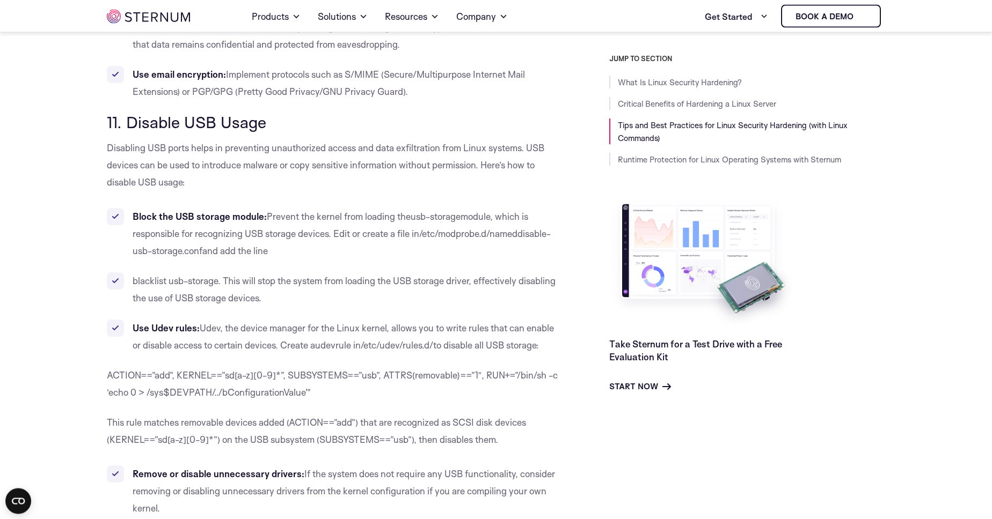
scroll to position [6474, 0]
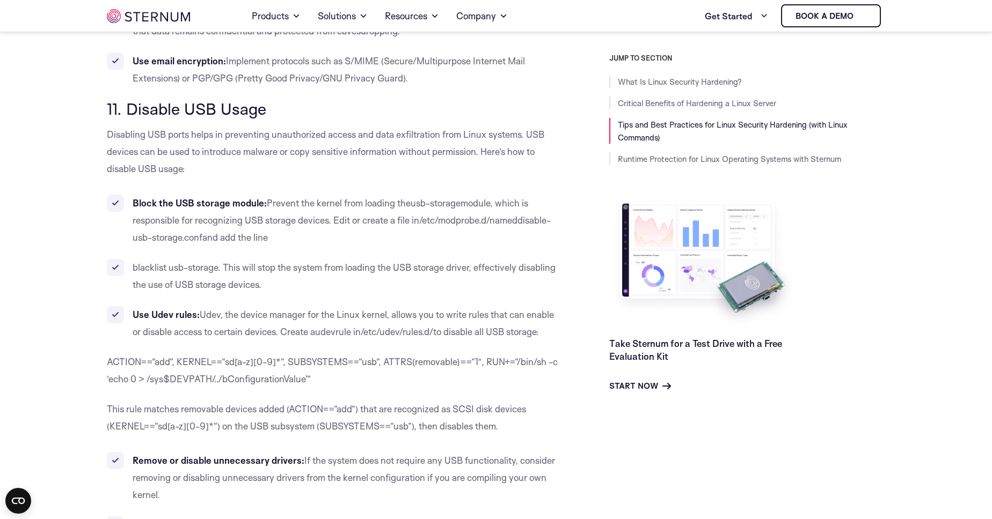
click at [129, 99] on span "11. Disable USB Usage" at bounding box center [186, 109] width 159 height 20
drag, startPoint x: 129, startPoint y: 91, endPoint x: 289, endPoint y: 100, distance: 160.2
click at [289, 100] on h3 "11. Disable USB Usage" at bounding box center [334, 109] width 454 height 18
copy span "Disable USB Usage"
click at [526, 129] on span "Disabling USB ports helps in preventing unauthorized access and data exfiltrati…" at bounding box center [325, 152] width 437 height 46
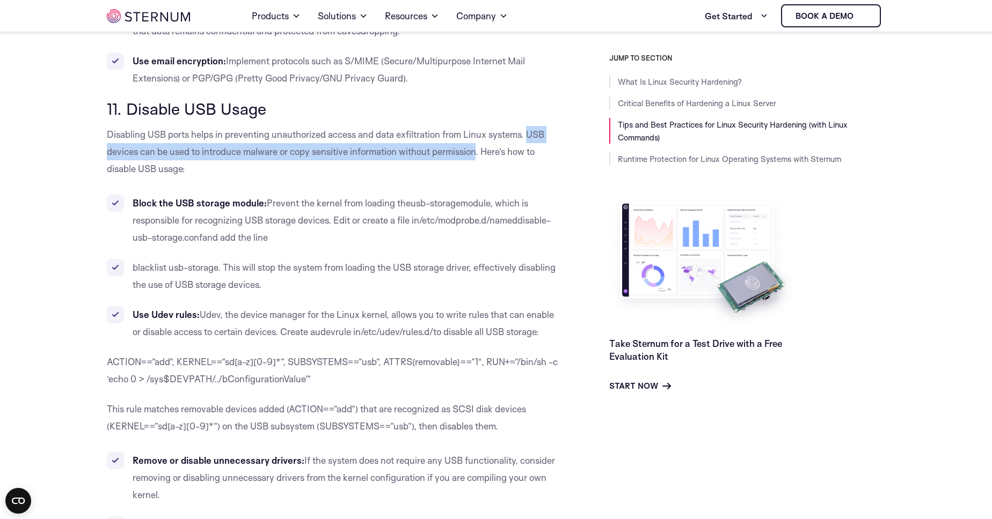
drag, startPoint x: 526, startPoint y: 116, endPoint x: 468, endPoint y: 135, distance: 61.4
click at [468, 135] on span "Disabling USB ports helps in preventing unauthorized access and data exfiltrati…" at bounding box center [325, 152] width 437 height 46
copy span "USB devices can be used to introduce malware or copy sensitive information with…"
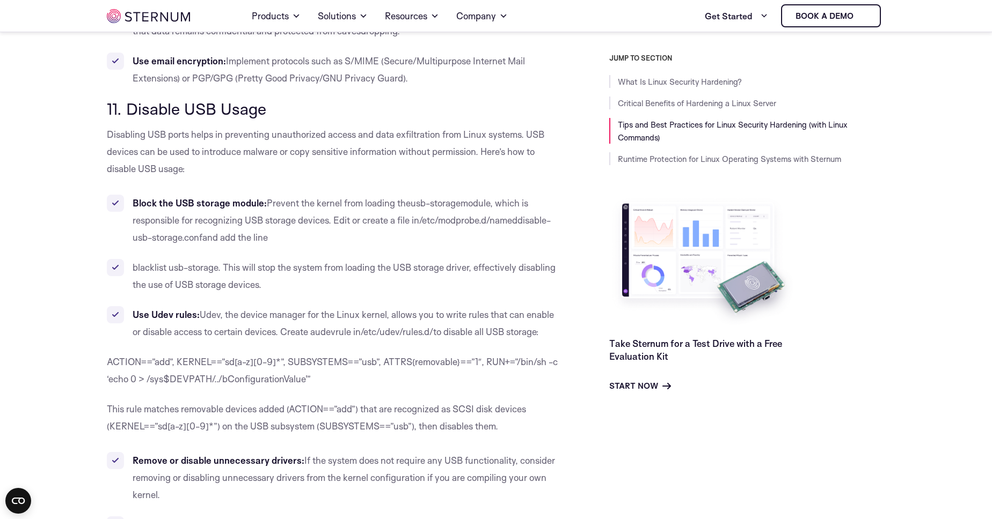
click at [334, 203] on span "module, which is responsible for recognizing USB storage devices. Edit or creat…" at bounding box center [331, 211] width 396 height 28
drag, startPoint x: 334, startPoint y: 203, endPoint x: 321, endPoint y: 221, distance: 22.0
click at [321, 221] on li "Block the USB storage module: Prevent the kernel from loading the usb-storage m…" at bounding box center [334, 221] width 454 height 52
copy li "Edit or create a file in /etc/modprobe.d/ named disable-usb-storage.conf and ad…"
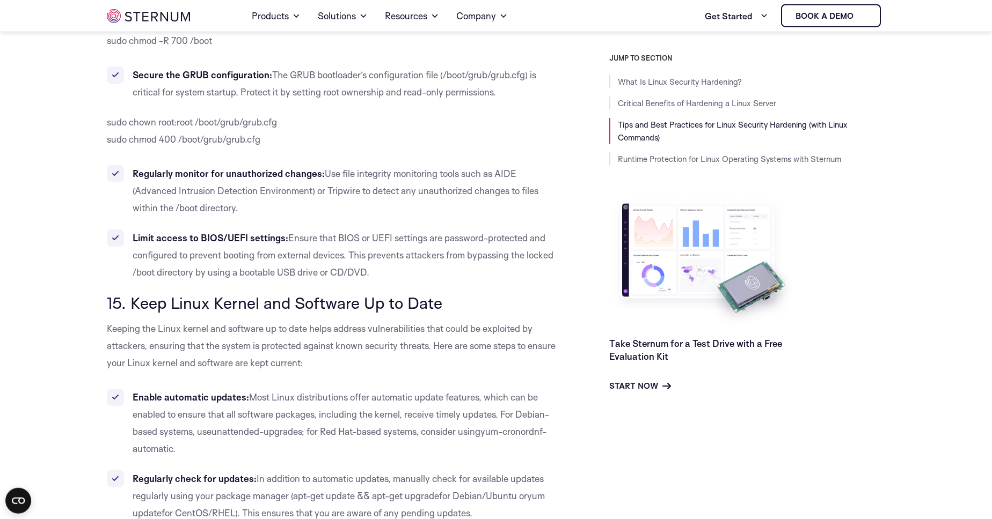
scroll to position [8187, 0]
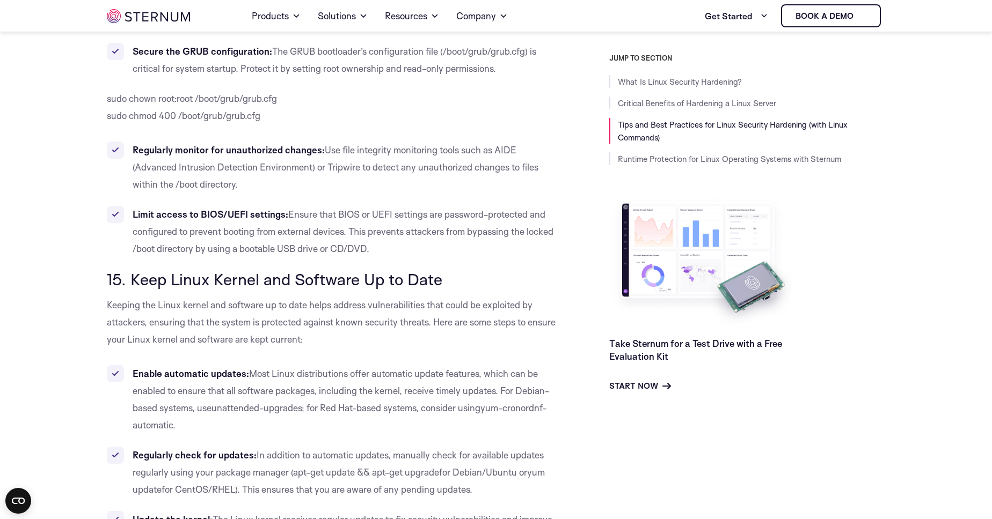
click at [129, 283] on span "15. Keep Linux Kernel and Software Up to Date" at bounding box center [274, 279] width 335 height 20
drag, startPoint x: 129, startPoint y: 283, endPoint x: 461, endPoint y: 284, distance: 331.7
click at [461, 284] on h3 "15. Keep Linux Kernel and Software Up to Date" at bounding box center [334, 279] width 454 height 18
copy span "Keep Linux Kernel and Software Up to Date"
click at [122, 307] on span "Keeping the Linux kernel and software up to date helps address vulnerabilities …" at bounding box center [331, 322] width 449 height 46
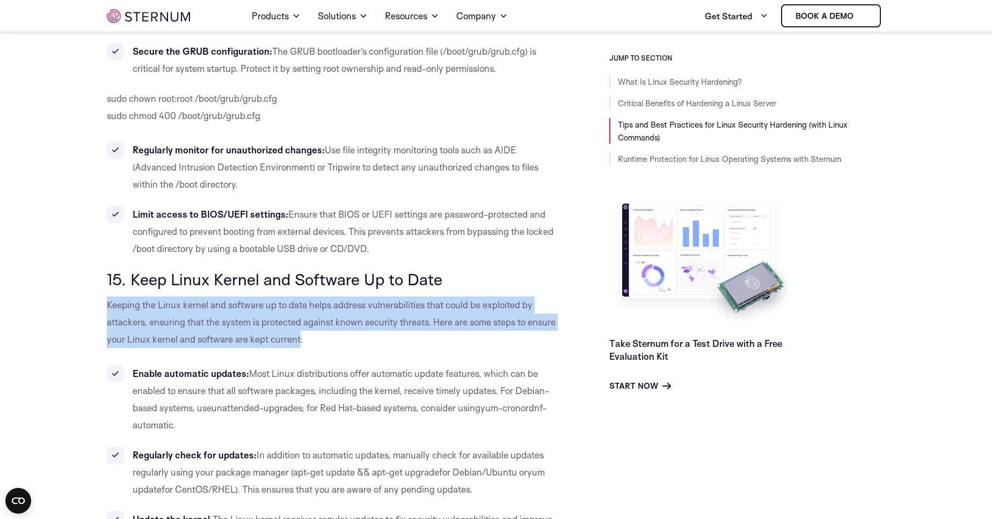
drag, startPoint x: 122, startPoint y: 307, endPoint x: 292, endPoint y: 341, distance: 173.4
click at [292, 341] on span "Keeping the Linux kernel and software up to date helps address vulnerabilities …" at bounding box center [331, 322] width 449 height 46
copy span "Keeping the Linux kernel and software up to date helps address vulnerabilities …"
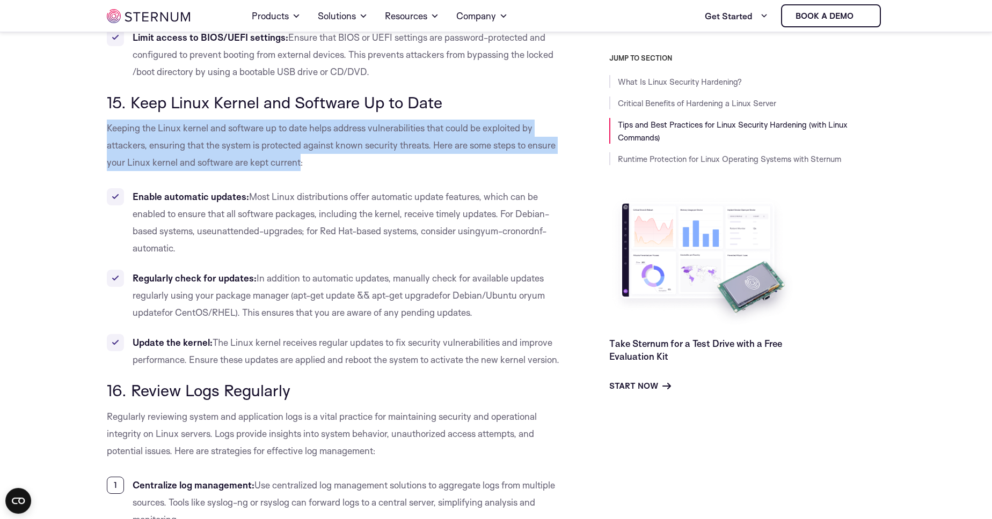
scroll to position [8370, 0]
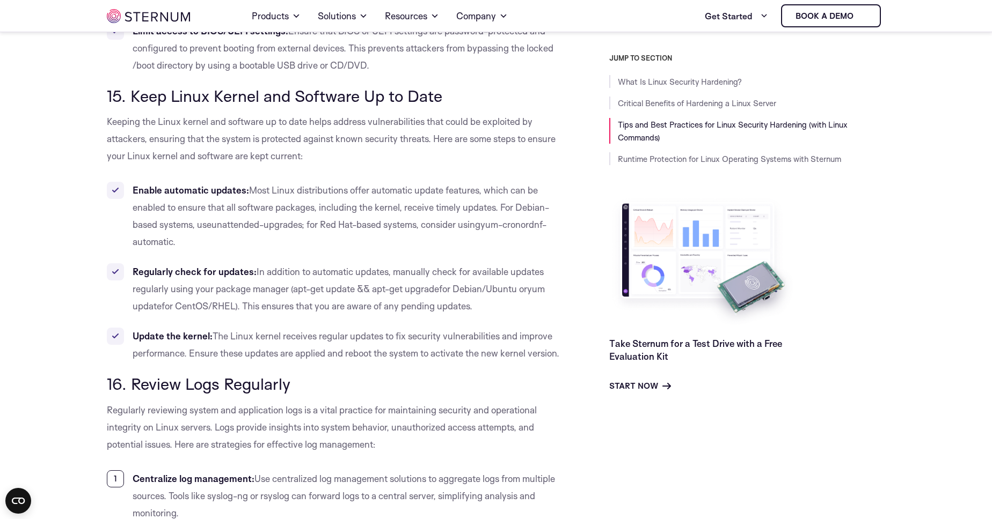
click at [136, 188] on b "Enable automatic updates:" at bounding box center [191, 190] width 116 height 11
drag, startPoint x: 136, startPoint y: 188, endPoint x: 219, endPoint y: 196, distance: 83.5
click at [219, 196] on b "Enable automatic updates:" at bounding box center [191, 190] width 116 height 11
copy b "Enable automatic updates"
click at [137, 271] on b "Regularly check for updates:" at bounding box center [195, 271] width 124 height 11
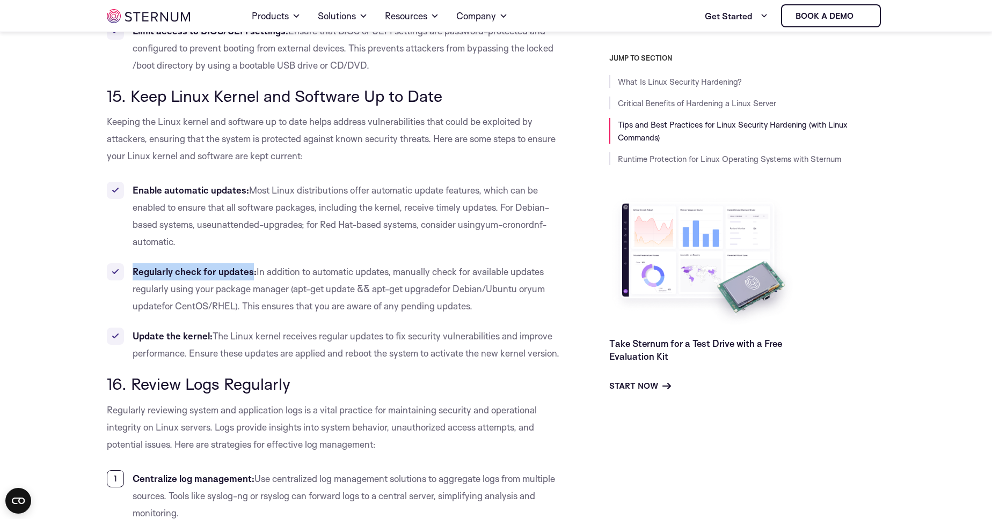
drag, startPoint x: 137, startPoint y: 271, endPoint x: 229, endPoint y: 271, distance: 91.8
click at [229, 271] on b "Regularly check for updates:" at bounding box center [195, 271] width 124 height 11
copy b "Regularly check for updates"
click at [133, 338] on b "Update the kernel:" at bounding box center [173, 336] width 80 height 11
drag, startPoint x: 133, startPoint y: 338, endPoint x: 199, endPoint y: 336, distance: 66.0
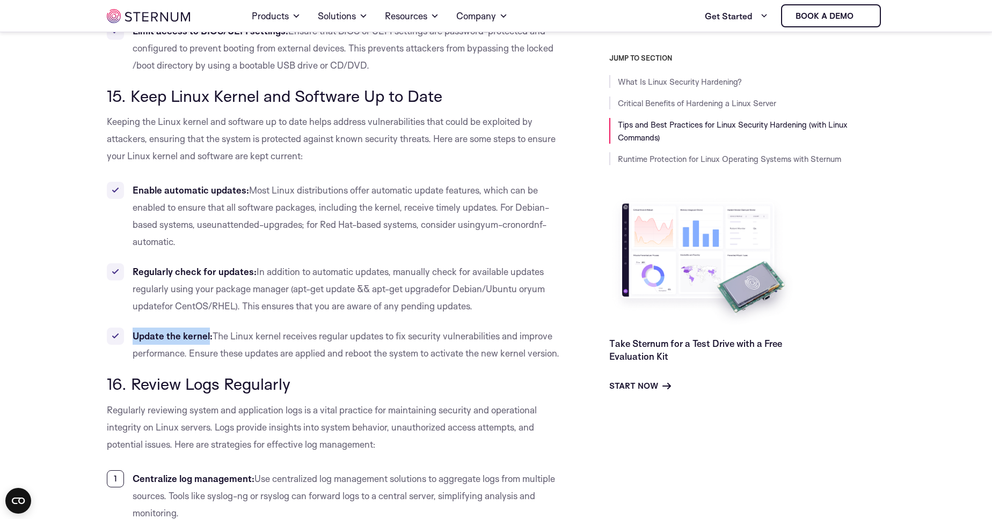
click at [199, 336] on b "Update the kernel:" at bounding box center [173, 336] width 80 height 11
copy b "Update the kernel"
click at [273, 193] on span "Most Linux distributions offer automatic update features, which can be enabled …" at bounding box center [341, 208] width 416 height 46
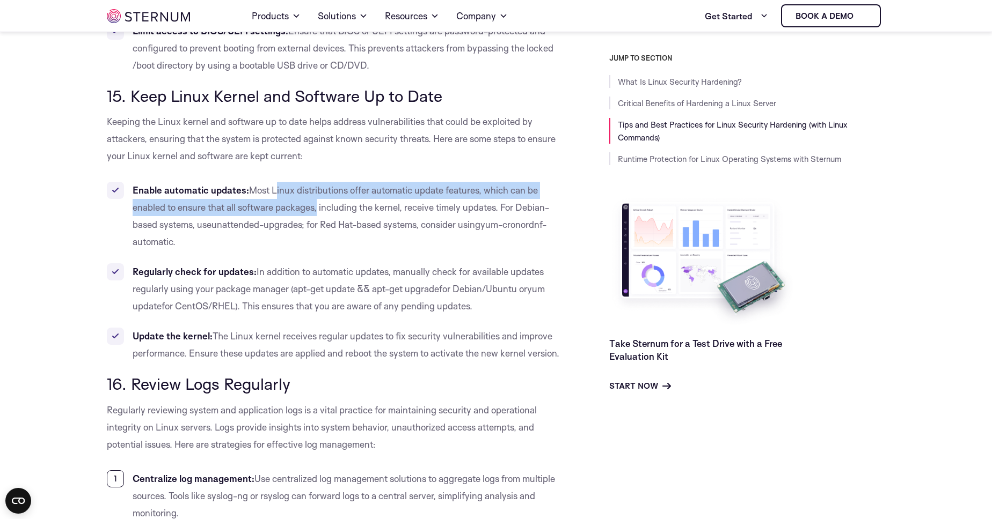
drag, startPoint x: 273, startPoint y: 193, endPoint x: 284, endPoint y: 206, distance: 17.5
click at [284, 206] on span "Most Linux distributions offer automatic update features, which can be enabled …" at bounding box center [341, 208] width 416 height 46
copy span "Linux distributions offer automatic update features, which can be enabled to en…"
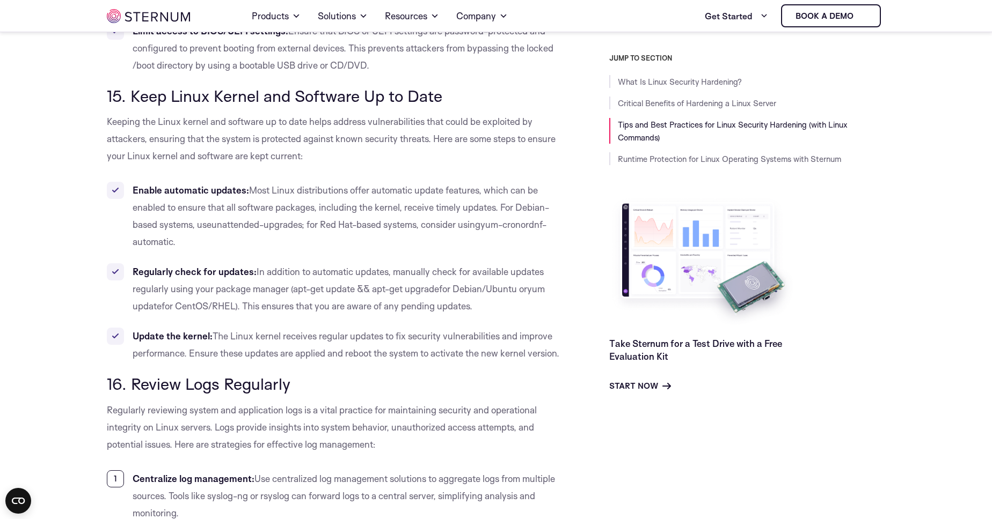
click at [398, 273] on span "In addition to automatic updates, manually check for available updates regularl…" at bounding box center [338, 280] width 411 height 28
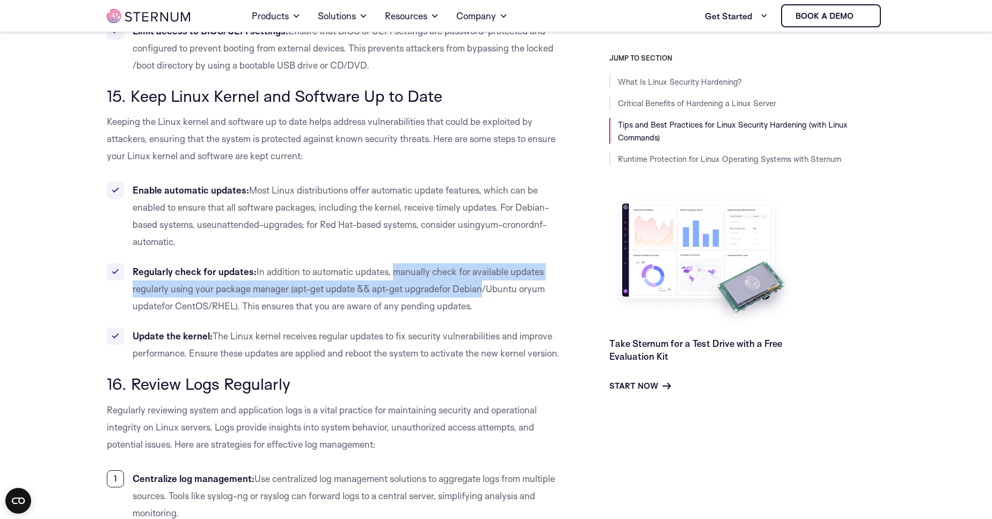
drag, startPoint x: 398, startPoint y: 273, endPoint x: 476, endPoint y: 294, distance: 80.6
click at [476, 294] on li "Regularly check for updates: In addition to automatic updates, manually check f…" at bounding box center [334, 290] width 454 height 52
copy li "manually check for available updates regularly using your package manager ( apt…"
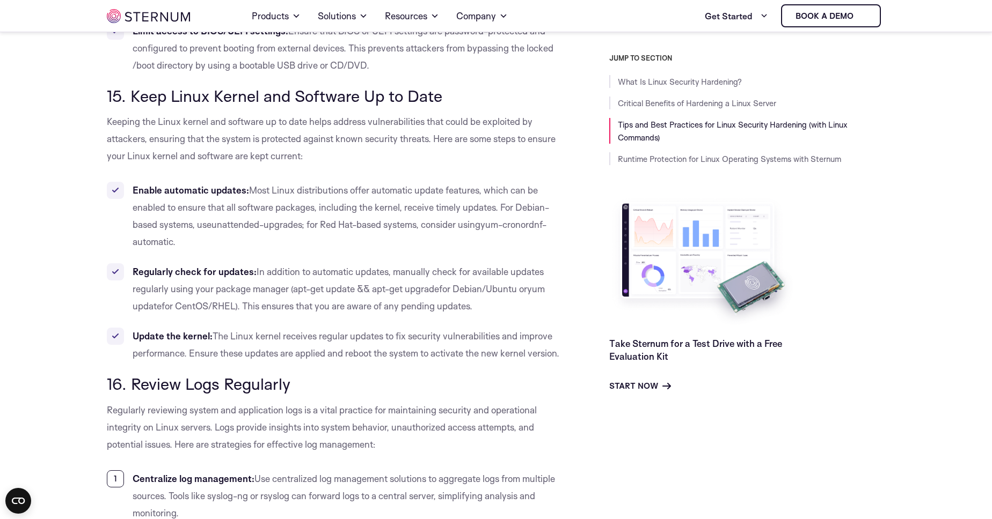
click at [190, 358] on span "The Linux kernel receives regular updates to fix security vulnerabilities and i…" at bounding box center [346, 345] width 427 height 28
drag, startPoint x: 190, startPoint y: 358, endPoint x: 541, endPoint y: 384, distance: 352.0
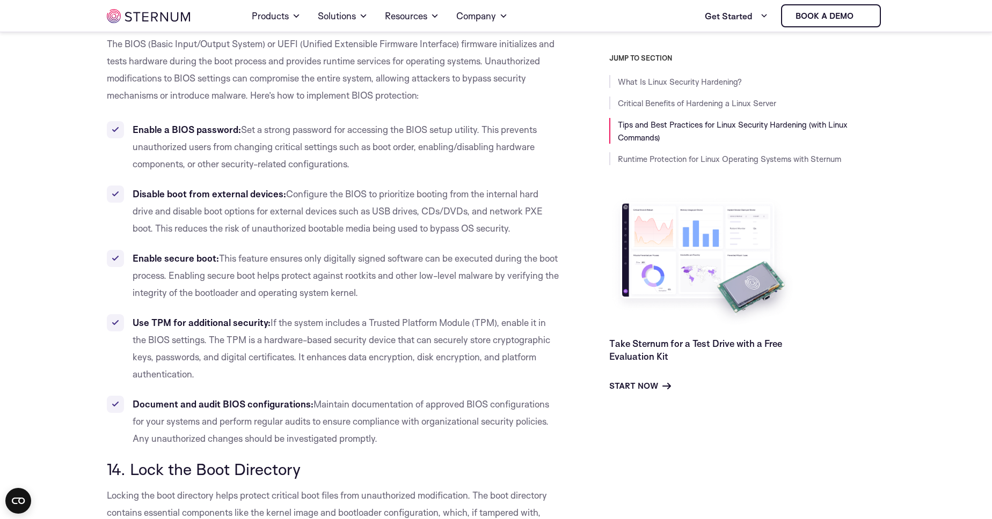
scroll to position [7820, 0]
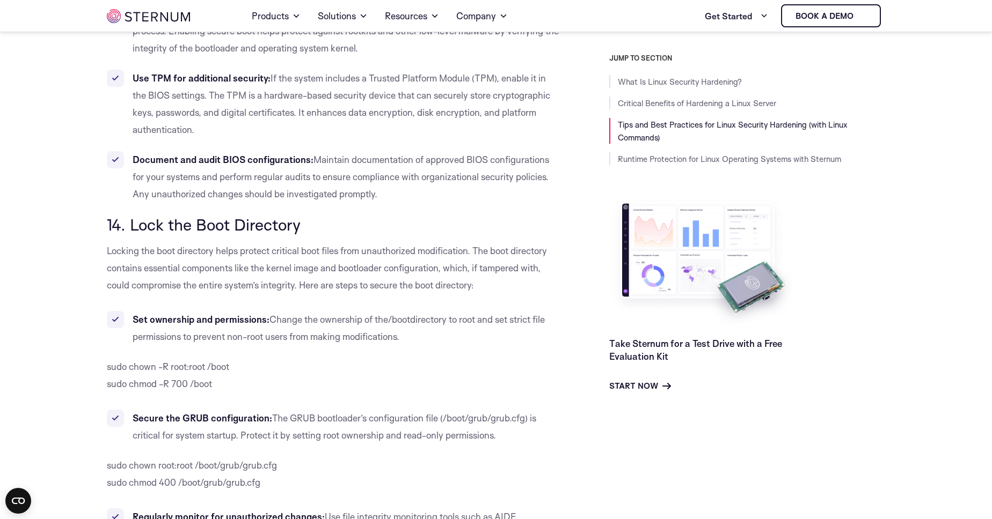
click at [129, 221] on span "14. Lock the Boot Directory" at bounding box center [204, 225] width 194 height 20
drag, startPoint x: 129, startPoint y: 221, endPoint x: 303, endPoint y: 228, distance: 173.5
click at [301, 228] on span "14. Lock the Boot Directory" at bounding box center [204, 225] width 194 height 20
click at [110, 252] on span "Locking the boot directory helps protect critical boot files from unauthorized …" at bounding box center [327, 268] width 440 height 46
drag, startPoint x: 110, startPoint y: 252, endPoint x: 332, endPoint y: 239, distance: 222.0
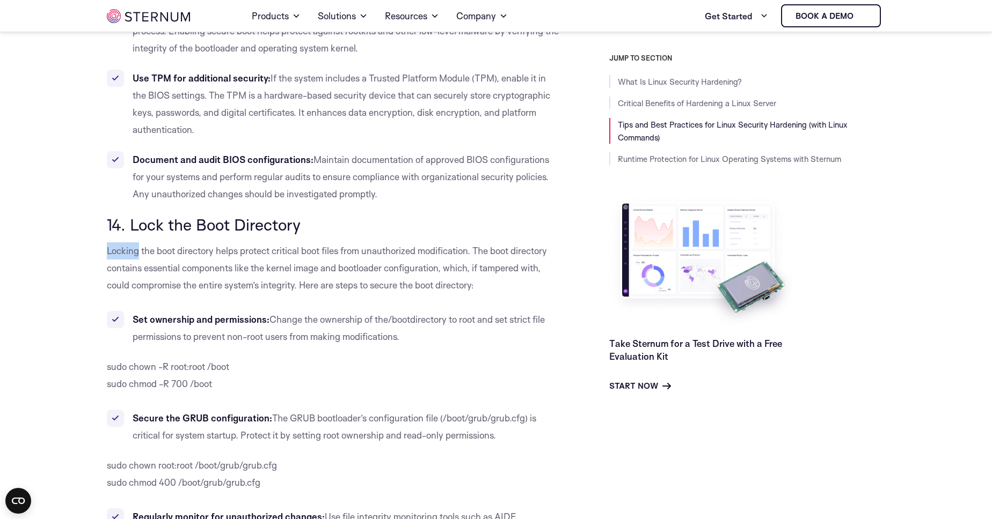
click at [484, 250] on span "Locking the boot directory helps protect critical boot files from unauthorized …" at bounding box center [327, 268] width 440 height 46
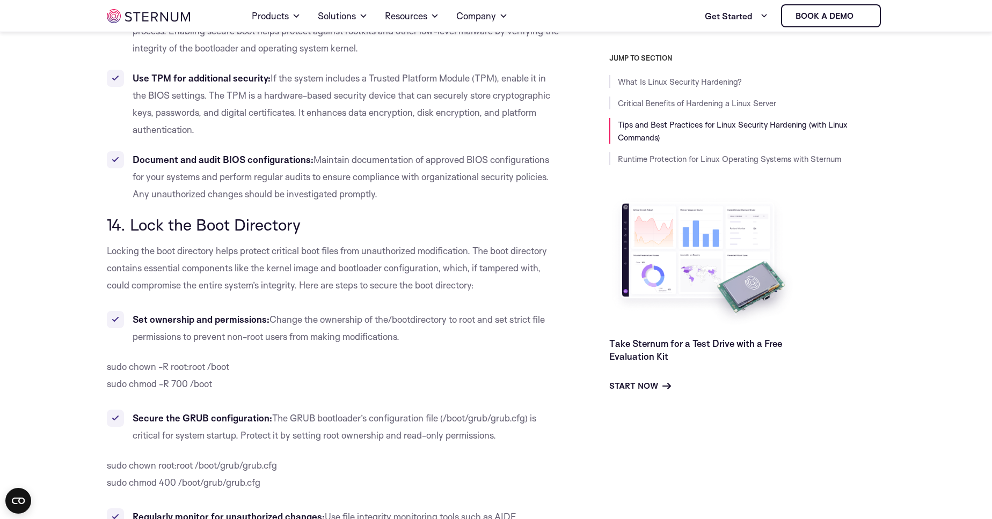
click at [484, 250] on span "Locking the boot directory helps protect critical boot files from unauthorized …" at bounding box center [327, 268] width 440 height 46
click at [137, 318] on b "Set ownership and permissions:" at bounding box center [201, 319] width 137 height 11
drag, startPoint x: 137, startPoint y: 318, endPoint x: 253, endPoint y: 317, distance: 115.4
click at [253, 317] on b "Set ownership and permissions:" at bounding box center [201, 319] width 137 height 11
click at [270, 318] on span "Change the ownership of the" at bounding box center [328, 319] width 119 height 11
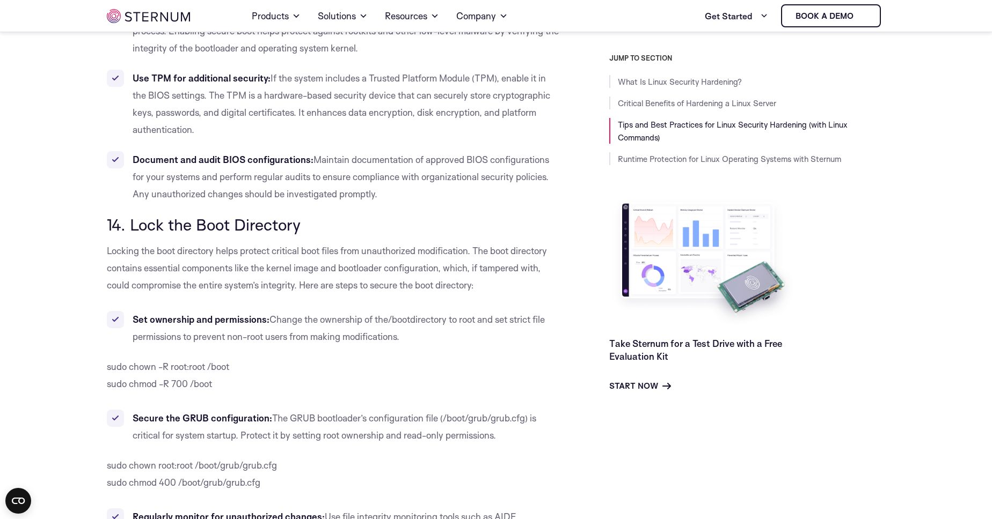
drag, startPoint x: 270, startPoint y: 318, endPoint x: 569, endPoint y: 319, distance: 298.4
click at [569, 319] on div "JUMP TO SECTION What Is Linux Security Hardening? Critical Benefits of Hardenin…" at bounding box center [723, 223] width 324 height 339
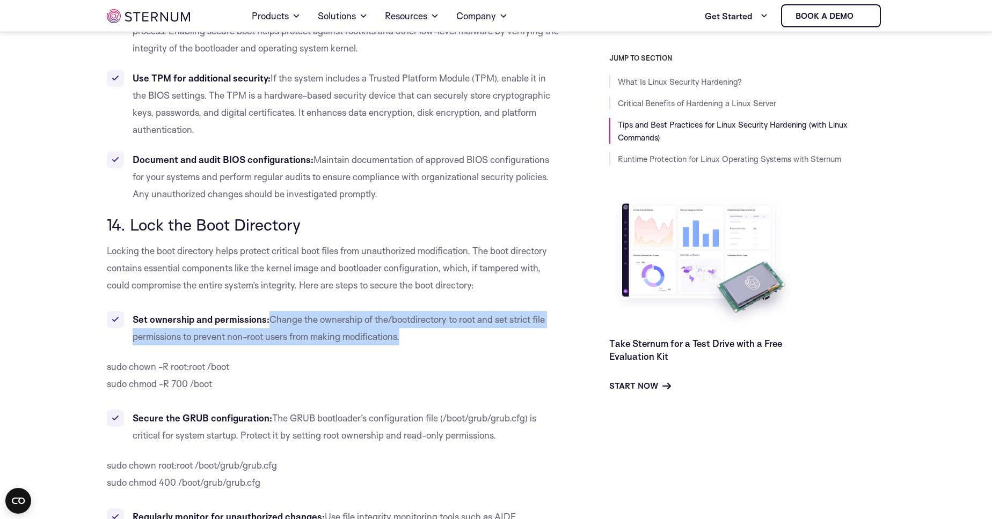
drag, startPoint x: 270, startPoint y: 320, endPoint x: 403, endPoint y: 341, distance: 134.7
click at [403, 341] on li "Set ownership and permissions: Change the ownership of the /boot directory to r…" at bounding box center [334, 328] width 454 height 34
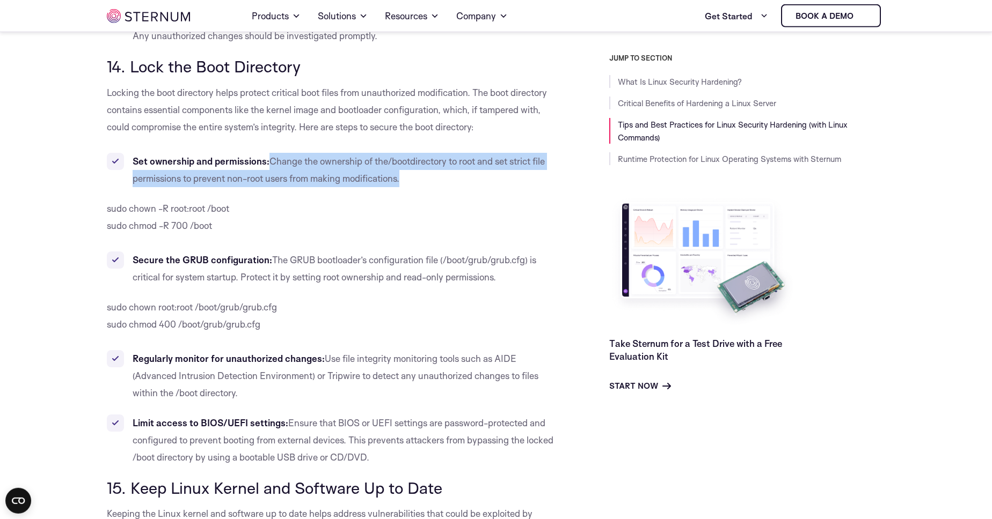
scroll to position [8003, 0]
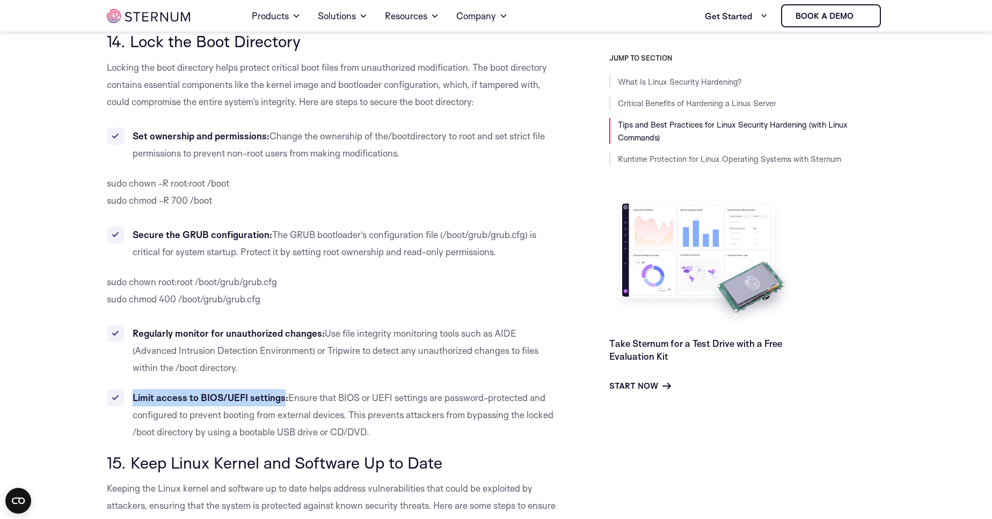
drag, startPoint x: 133, startPoint y: 397, endPoint x: 284, endPoint y: 397, distance: 151.9
click at [284, 397] on b "Limit access to BIOS/UEFI settings:" at bounding box center [211, 397] width 156 height 11
drag, startPoint x: 286, startPoint y: 397, endPoint x: 562, endPoint y: 395, distance: 276.4
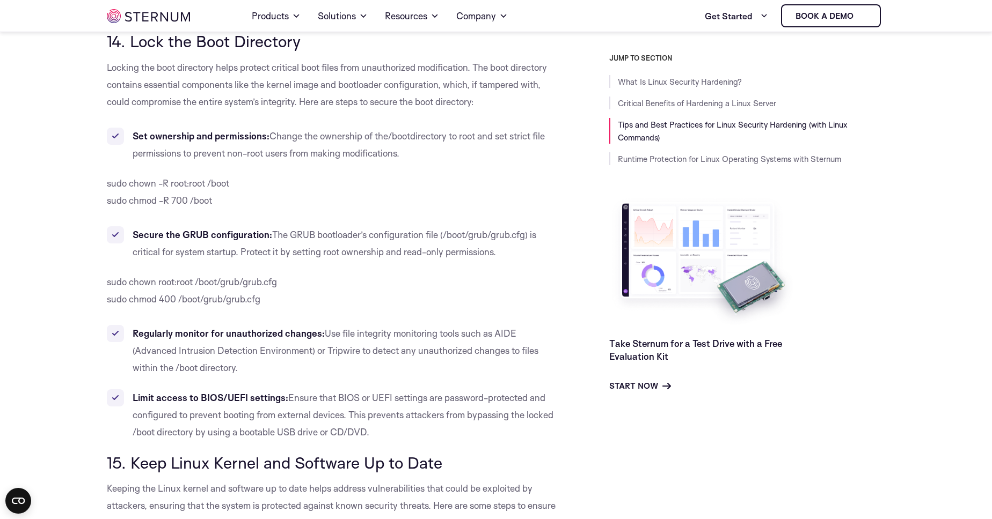
click at [290, 398] on span "Ensure that BIOS or UEFI settings are password-protected and configured to prev…" at bounding box center [343, 415] width 421 height 46
drag, startPoint x: 290, startPoint y: 398, endPoint x: 335, endPoint y: 415, distance: 47.5
click at [335, 415] on span "Ensure that BIOS or UEFI settings are password-protected and configured to prev…" at bounding box center [343, 415] width 421 height 46
click at [292, 396] on span "Ensure that BIOS or UEFI settings are password-protected and configured to prev…" at bounding box center [343, 415] width 421 height 46
drag, startPoint x: 292, startPoint y: 396, endPoint x: 332, endPoint y: 415, distance: 43.4
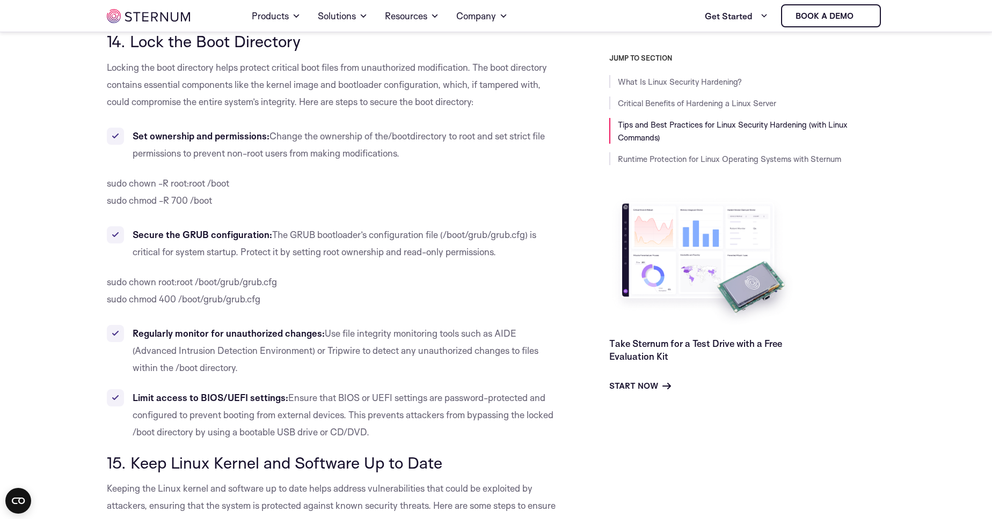
click at [332, 415] on span "Ensure that BIOS or UEFI settings are password-protected and configured to prev…" at bounding box center [343, 415] width 421 height 46
